Goal: Task Accomplishment & Management: Complete application form

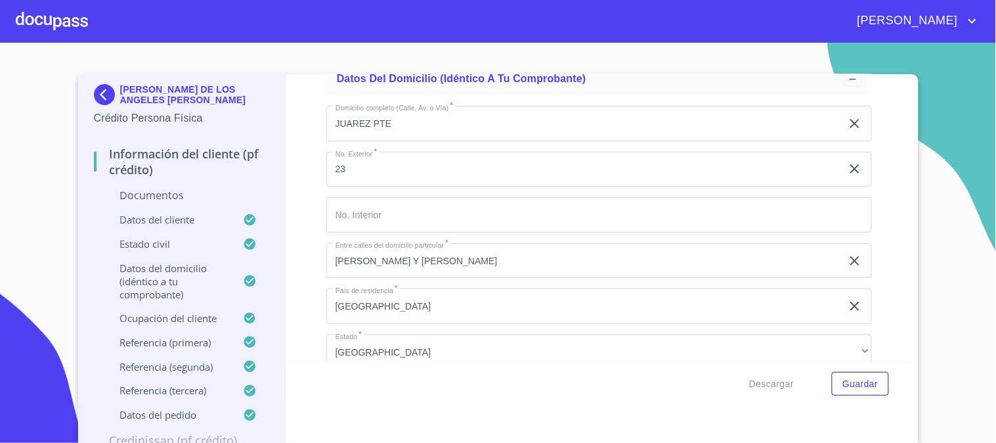
scroll to position [3209, 0]
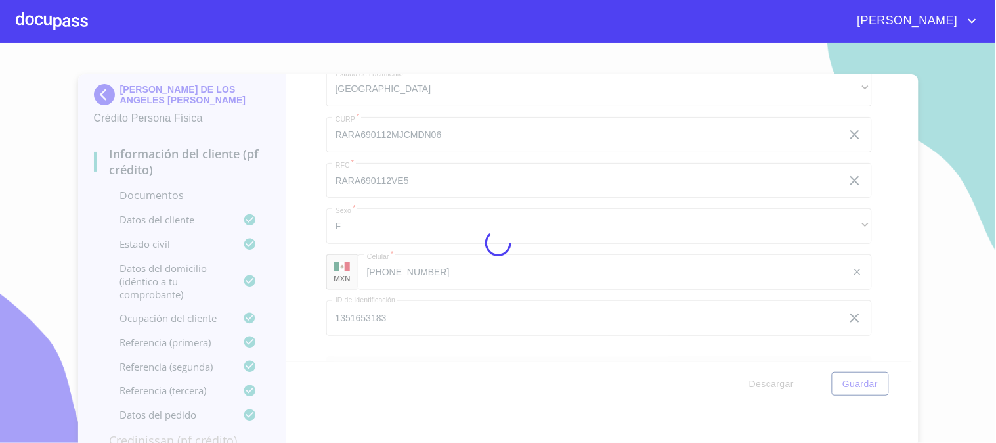
click at [305, 213] on div at bounding box center [498, 243] width 996 height 400
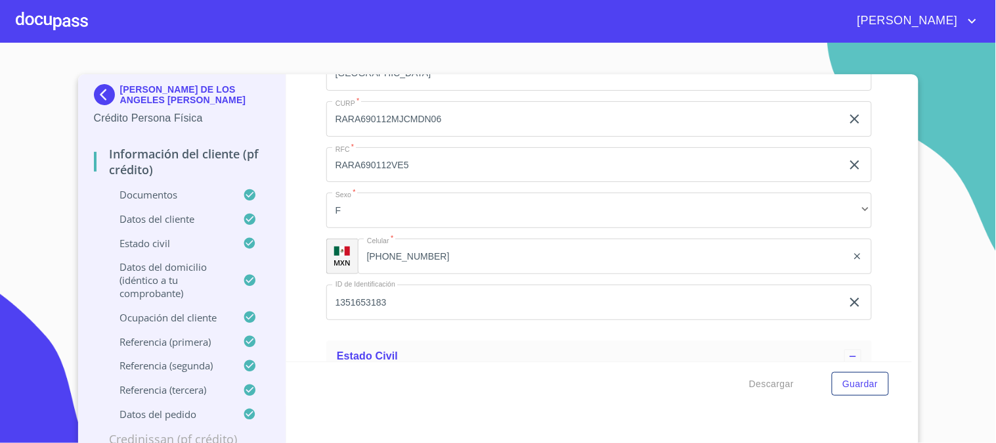
scroll to position [7831, 0]
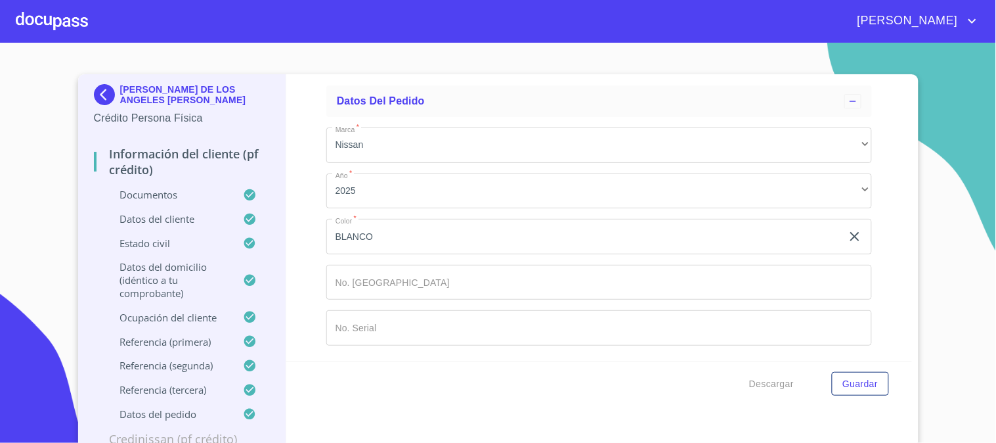
click at [391, 272] on input "Documento de identificación   *" at bounding box center [599, 282] width 546 height 35
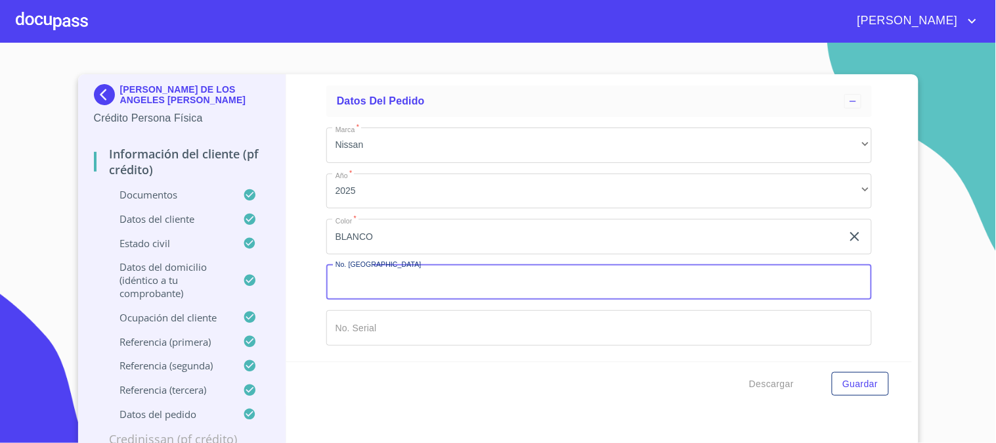
click at [431, 280] on input "Documento de identificación   *" at bounding box center [599, 282] width 546 height 35
click at [425, 329] on input "Documento de identificación   *" at bounding box center [599, 327] width 546 height 35
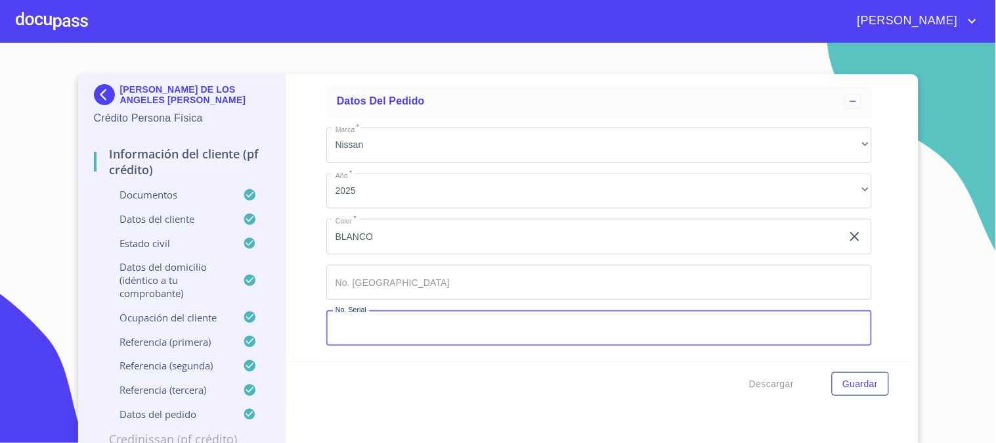
paste input "[US_VEHICLE_IDENTIFICATION_NUMBER]"
type input "[US_VEHICLE_IDENTIFICATION_NUMBER]"
click at [491, 284] on input "Documento de identificación   *" at bounding box center [599, 282] width 546 height 35
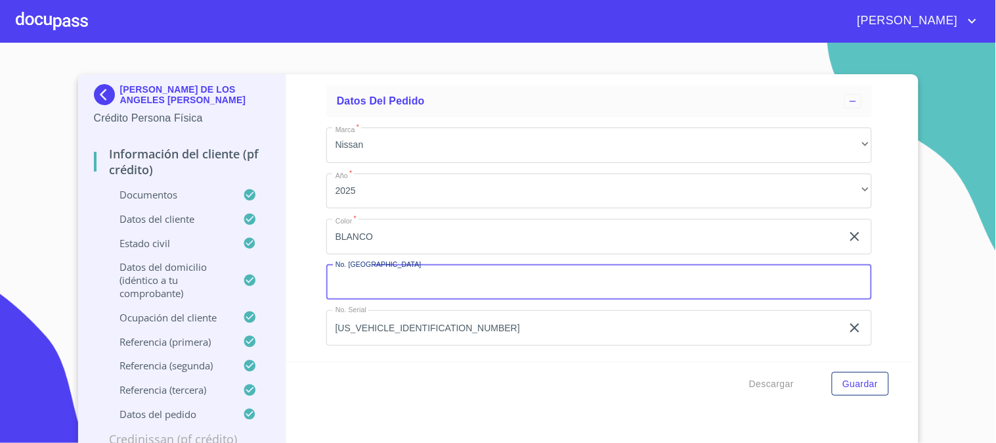
paste input "11926"
type input "11926"
click at [855, 381] on span "Guardar" at bounding box center [859, 384] width 35 height 16
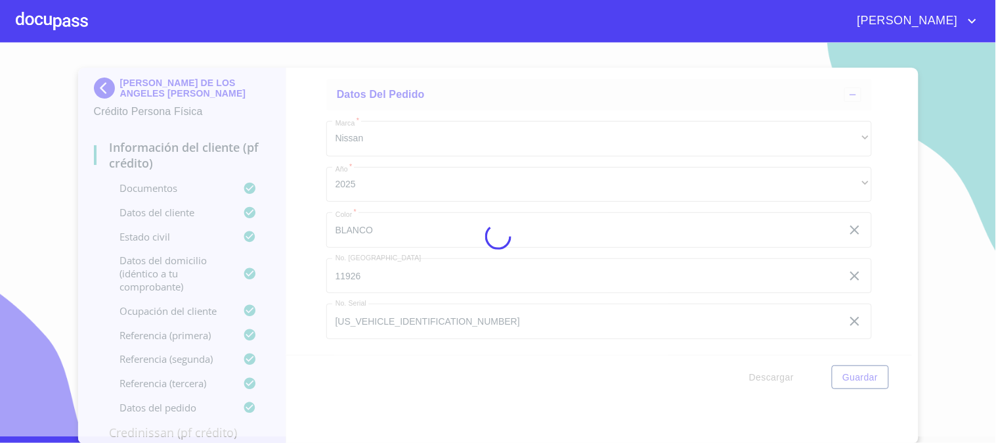
scroll to position [7, 0]
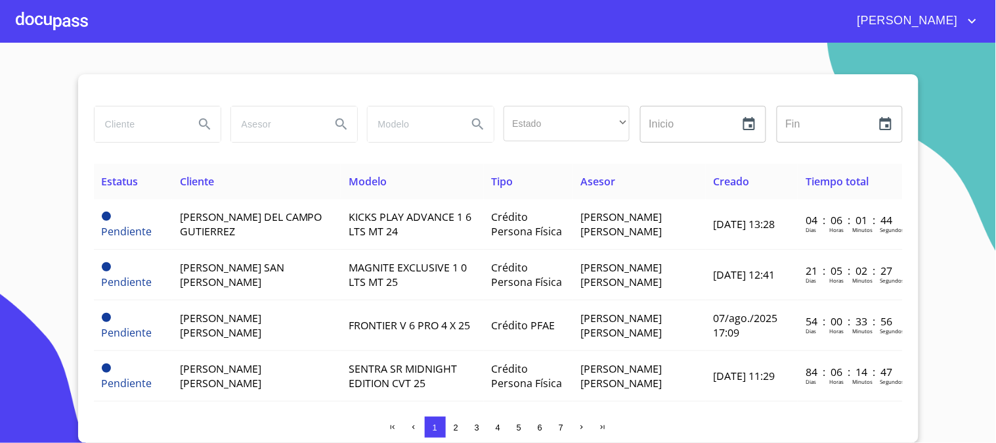
click at [76, 31] on div at bounding box center [52, 21] width 72 height 42
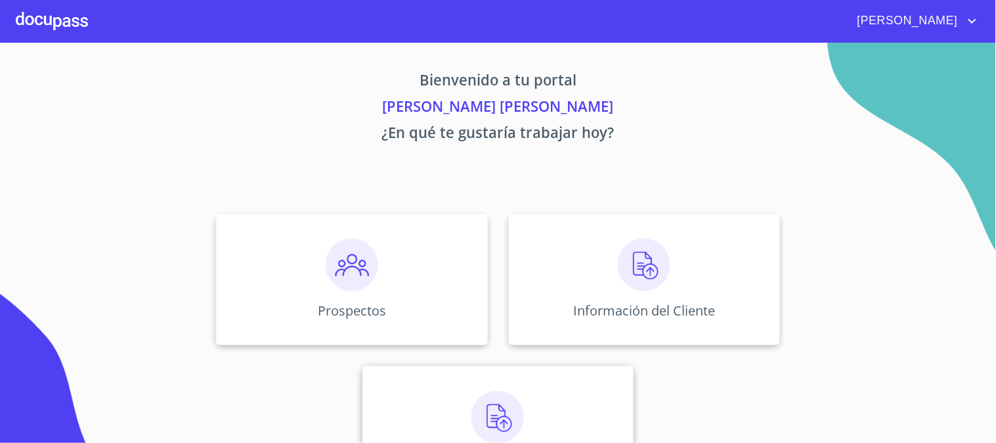
click at [523, 392] on div "Asignación de Ventas" at bounding box center [497, 431] width 271 height 131
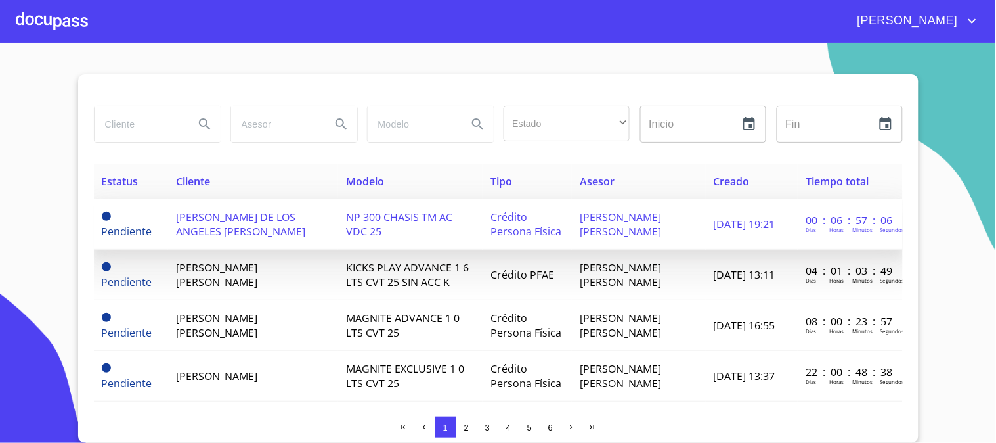
click at [257, 224] on span "[PERSON_NAME] DE LOS ANGELES [PERSON_NAME]" at bounding box center [240, 223] width 129 height 29
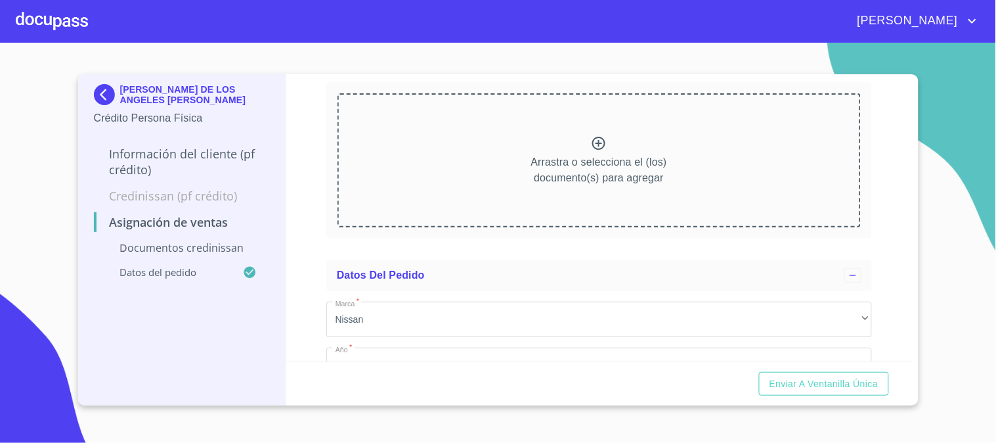
scroll to position [146, 0]
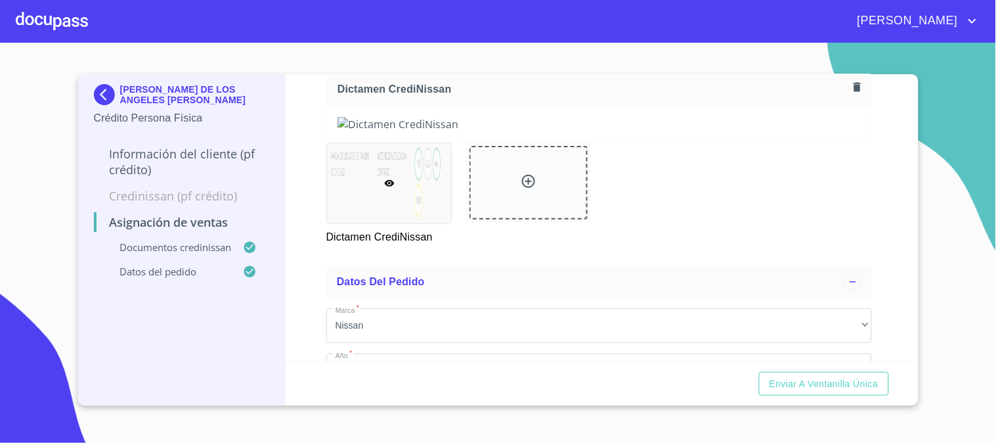
click at [316, 158] on div "Asignación de Ventas Documentos CrediNissan Dictamen CrediNissan * Dictamen Cre…" at bounding box center [599, 217] width 626 height 287
click at [797, 383] on span "Enviar a Ventanilla única" at bounding box center [824, 384] width 109 height 16
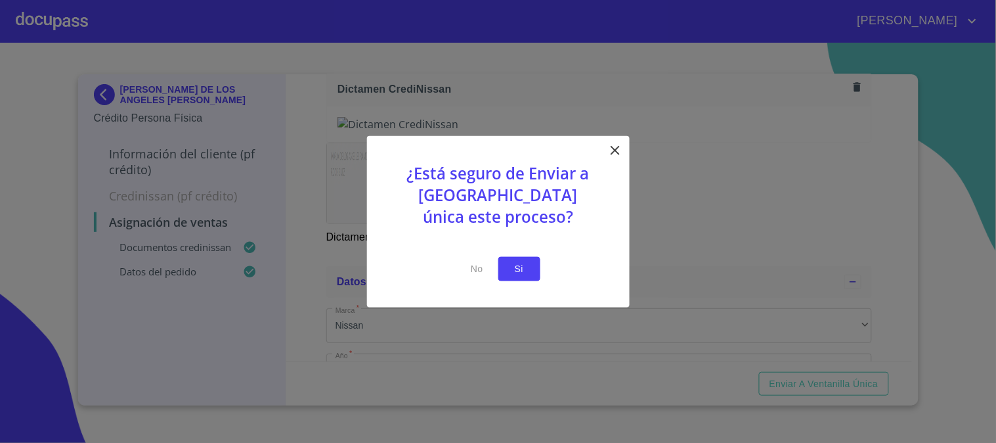
click at [513, 268] on span "Si" at bounding box center [519, 269] width 21 height 16
